Goal: Browse casually: Explore the website without a specific task or goal

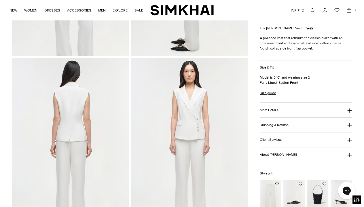
scroll to position [340, 0]
click at [189, 123] on img at bounding box center [189, 144] width 117 height 175
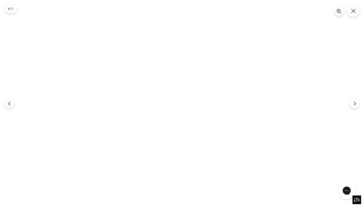
click at [184, 61] on img at bounding box center [182, 103] width 138 height 207
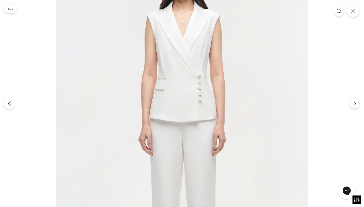
click at [8, 105] on icon "Previous" at bounding box center [9, 103] width 5 height 5
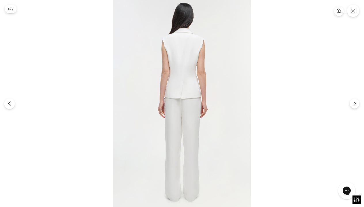
click at [8, 105] on icon "Previous" at bounding box center [9, 103] width 5 height 5
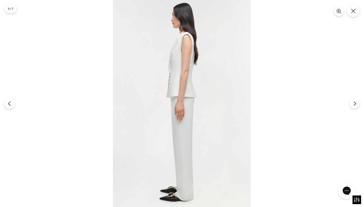
click at [8, 105] on icon "Previous" at bounding box center [9, 103] width 5 height 5
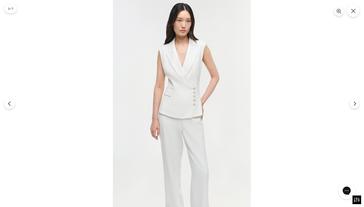
click at [8, 104] on icon "Previous" at bounding box center [9, 103] width 2 height 4
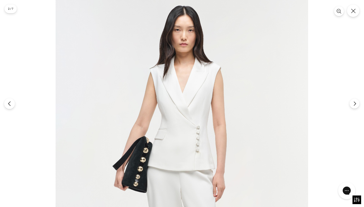
click at [10, 103] on icon "Previous" at bounding box center [9, 103] width 5 height 5
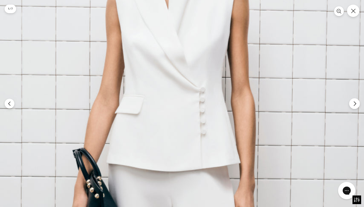
click at [354, 108] on button "Next" at bounding box center [354, 103] width 11 height 11
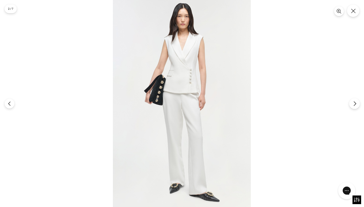
click at [354, 108] on button "Next" at bounding box center [354, 103] width 11 height 11
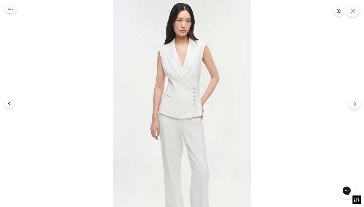
click at [354, 108] on button "Next" at bounding box center [354, 103] width 11 height 11
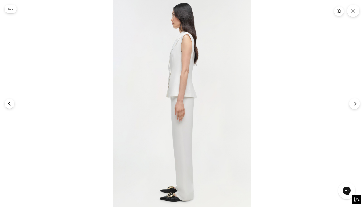
click at [354, 108] on button "Next" at bounding box center [354, 103] width 11 height 11
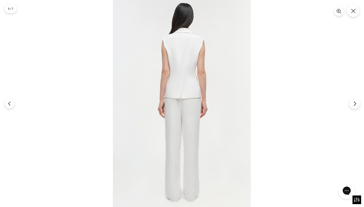
click at [354, 108] on button "Next" at bounding box center [354, 103] width 11 height 11
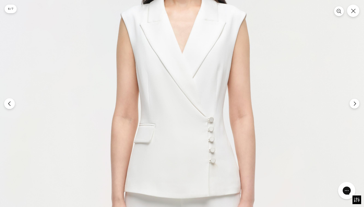
click at [11, 103] on icon "Previous" at bounding box center [9, 103] width 5 height 5
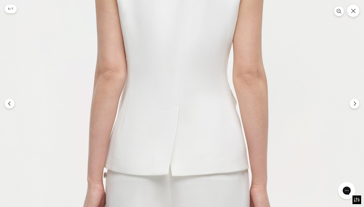
click at [46, 68] on img at bounding box center [174, 195] width 536 height 804
click at [353, 13] on icon "Close" at bounding box center [353, 10] width 5 height 5
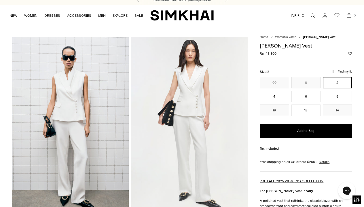
scroll to position [6, 0]
